Goal: Transaction & Acquisition: Register for event/course

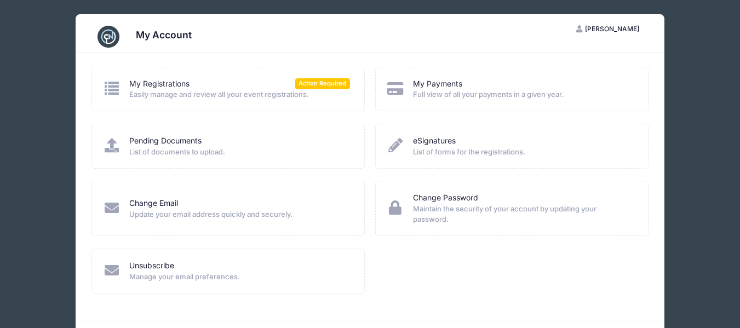
click at [255, 89] on div "My Registrations Action Required" at bounding box center [239, 83] width 221 height 11
click at [163, 78] on link "My Registrations" at bounding box center [159, 83] width 60 height 11
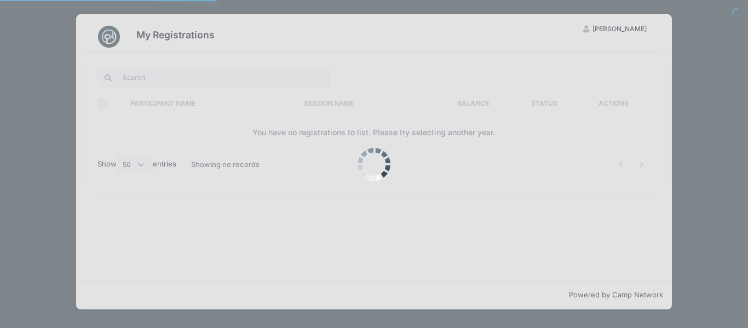
select select "50"
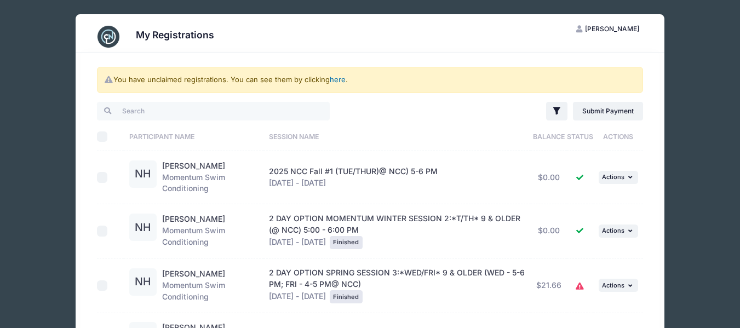
click at [342, 80] on link "here" at bounding box center [338, 79] width 16 height 9
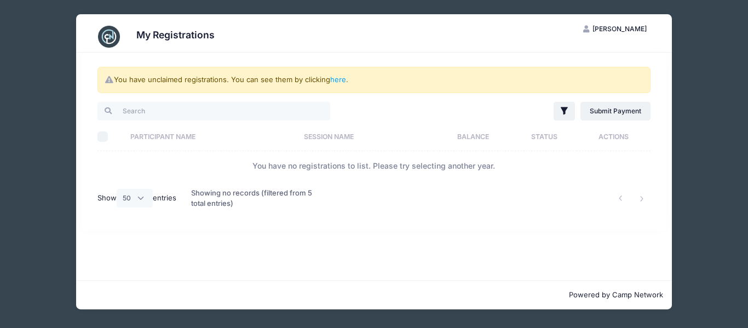
click at [697, 65] on div "My Registrations HH Holly Hall My Account Logout You have unclaimed registratio…" at bounding box center [373, 162] width 715 height 324
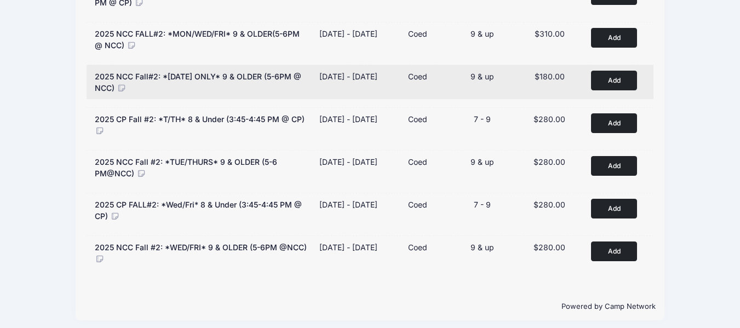
scroll to position [241, 0]
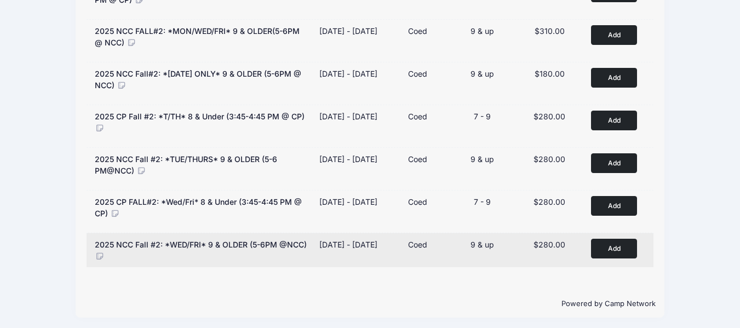
click at [338, 250] on div "[DATE] - [DATE]" at bounding box center [348, 244] width 58 height 11
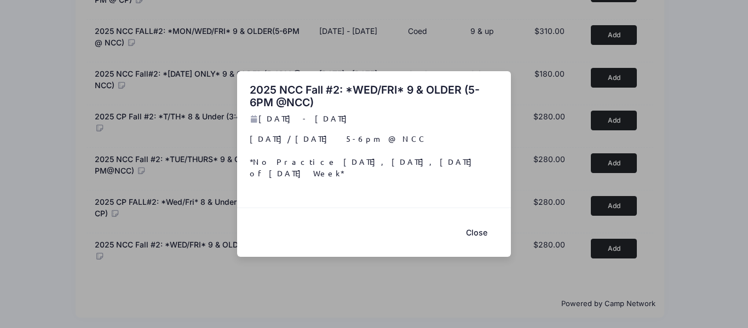
click at [477, 221] on button "Close" at bounding box center [477, 233] width 44 height 24
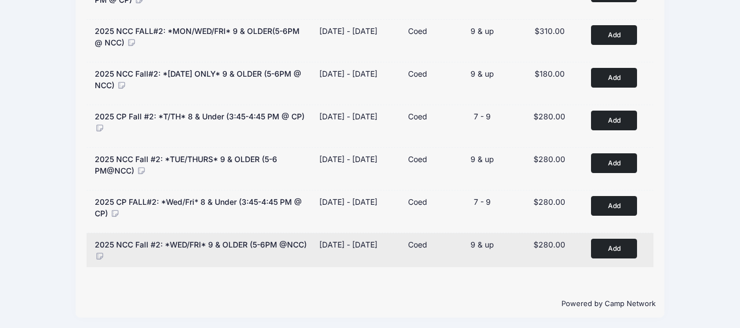
click at [603, 249] on button "Add to Cart" at bounding box center [614, 248] width 46 height 19
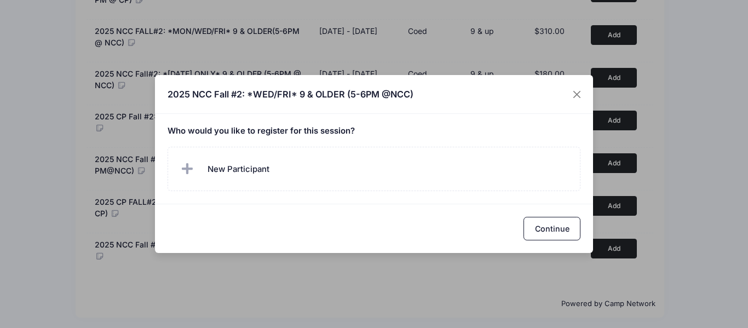
click at [572, 82] on div "2025 NCC Fall #2: *WED/FRI* 9 & OLDER (5-6PM @NCC)" at bounding box center [374, 94] width 438 height 39
click at [575, 92] on button "Close" at bounding box center [577, 94] width 20 height 20
